Goal: Task Accomplishment & Management: Manage account settings

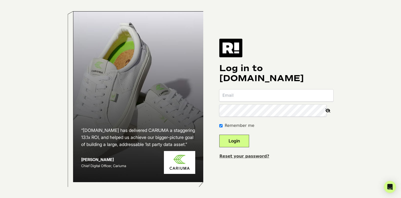
type input "[EMAIL_ADDRESS][DOMAIN_NAME]"
click at [231, 136] on button "Login" at bounding box center [234, 140] width 30 height 13
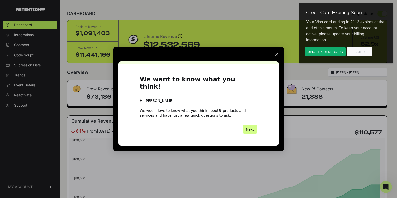
click at [276, 55] on span "Close survey" at bounding box center [277, 54] width 14 height 14
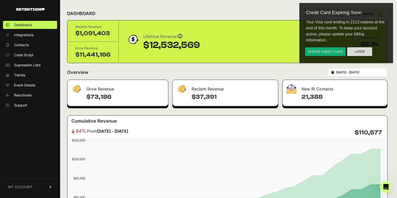
click at [363, 53] on button "Later" at bounding box center [360, 51] width 26 height 9
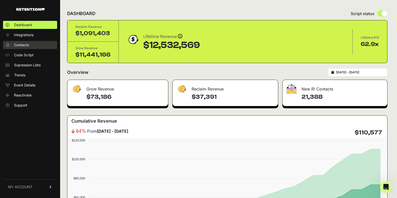
click at [22, 41] on link "Contacts" at bounding box center [30, 45] width 54 height 8
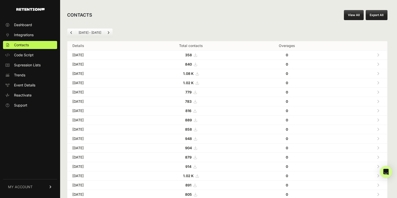
click at [255, 20] on div "CONTACTS View All Export All" at bounding box center [227, 15] width 335 height 16
click at [236, 30] on div "Jul 19 - Aug 19" at bounding box center [227, 32] width 321 height 9
click at [268, 17] on div "CONTACTS View All Export All" at bounding box center [227, 15] width 335 height 16
click at [25, 184] on span "MY ACCOUNT" at bounding box center [20, 186] width 25 height 5
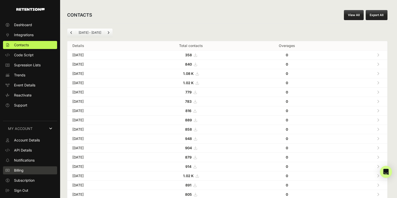
click at [26, 170] on link "Billing" at bounding box center [30, 170] width 54 height 8
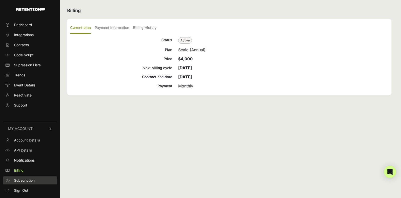
click at [31, 179] on span "Subscription" at bounding box center [24, 180] width 21 height 5
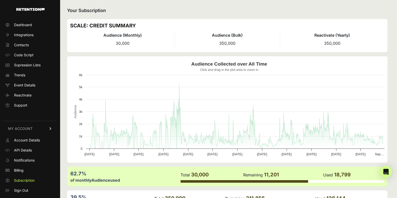
click at [250, 17] on div "Your Subscription SCALE: CREDIT SUMMARY Audience (Monthly) 30,000 Audience (Bul…" at bounding box center [227, 128] width 335 height 257
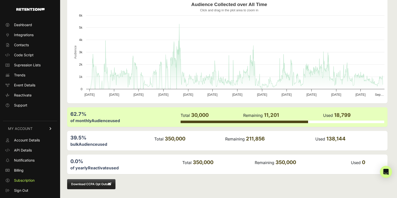
scroll to position [60, 0]
click at [221, 107] on div "62.7% of monthly Audience used Total 30,000 Remaining 11,201 Used 18,799" at bounding box center [227, 117] width 321 height 20
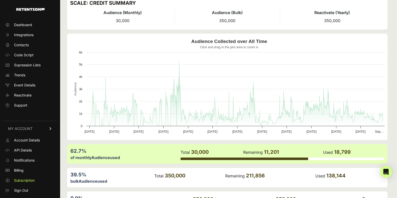
scroll to position [0, 0]
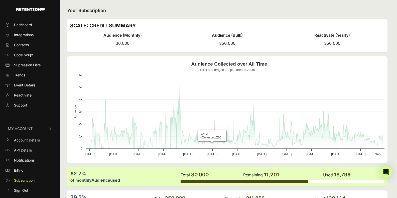
click at [209, 5] on div "Your Subscription SCALE: CREDIT SUMMARY Audience (Monthly) 30,000 Audience (Bul…" at bounding box center [227, 128] width 335 height 257
click at [214, 60] on rect "Audience Collected over All Time" at bounding box center [229, 109] width 318 height 100
click at [240, 66] on text "Audience Collected over All Time" at bounding box center [230, 63] width 76 height 5
click at [239, 66] on text "Audience Collected over All Time" at bounding box center [230, 63] width 76 height 5
